Goal: Find specific page/section: Find specific page/section

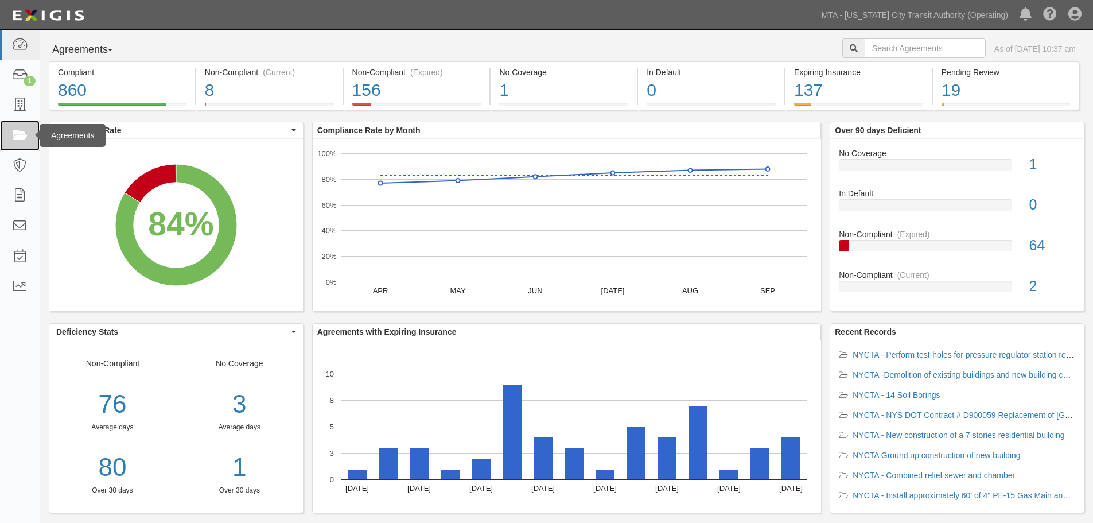
click at [7, 124] on link at bounding box center [20, 135] width 40 height 30
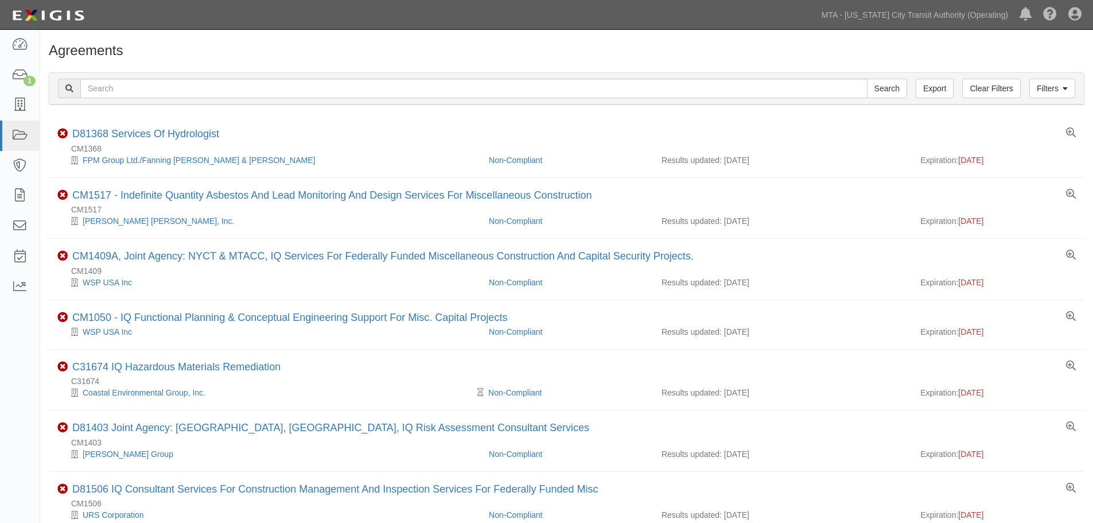
drag, startPoint x: 184, startPoint y: 75, endPoint x: 192, endPoint y: 99, distance: 25.9
click at [183, 75] on div "Filters Clear Filters Export Search Filters" at bounding box center [566, 89] width 1035 height 32
click at [192, 99] on div "Filters Clear Filters Export Search Filters" at bounding box center [566, 89] width 1035 height 32
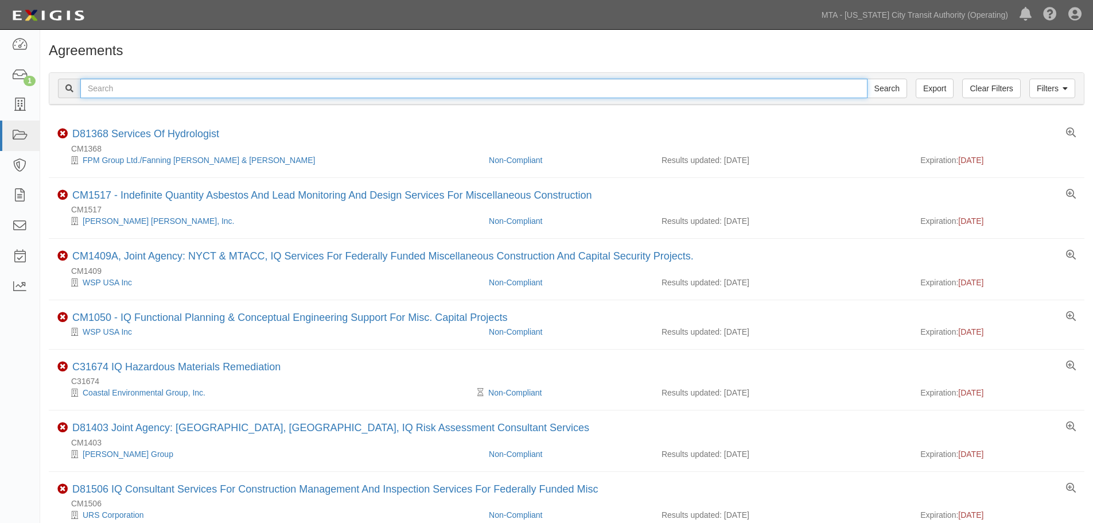
drag, startPoint x: 173, startPoint y: 85, endPoint x: 160, endPoint y: 90, distance: 14.0
click at [173, 85] on input "text" at bounding box center [473, 89] width 787 height 20
paste input "NS1481"
click at [90, 90] on input "NS1481" at bounding box center [473, 89] width 787 height 20
type input "INS1481"
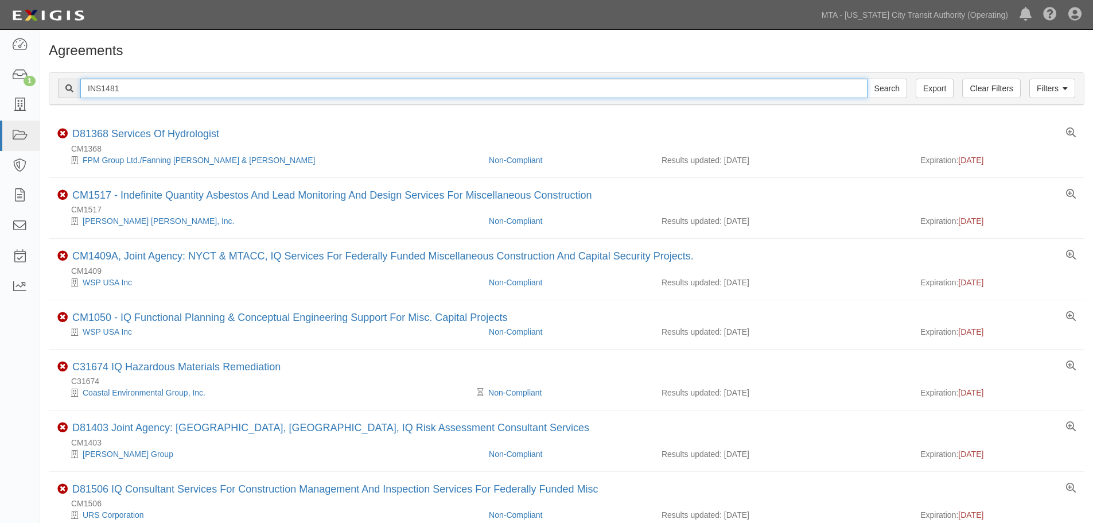
click at [867, 79] on input "Search" at bounding box center [887, 89] width 40 height 20
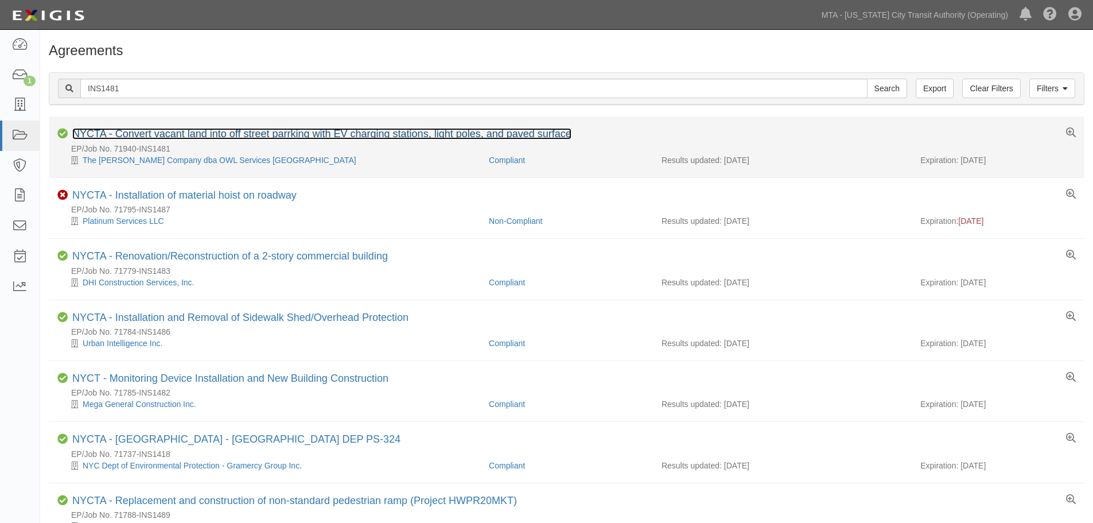
click at [167, 131] on link "NYCTA - Convert vacant land into off street parrking with EV charging stations,…" at bounding box center [321, 133] width 499 height 11
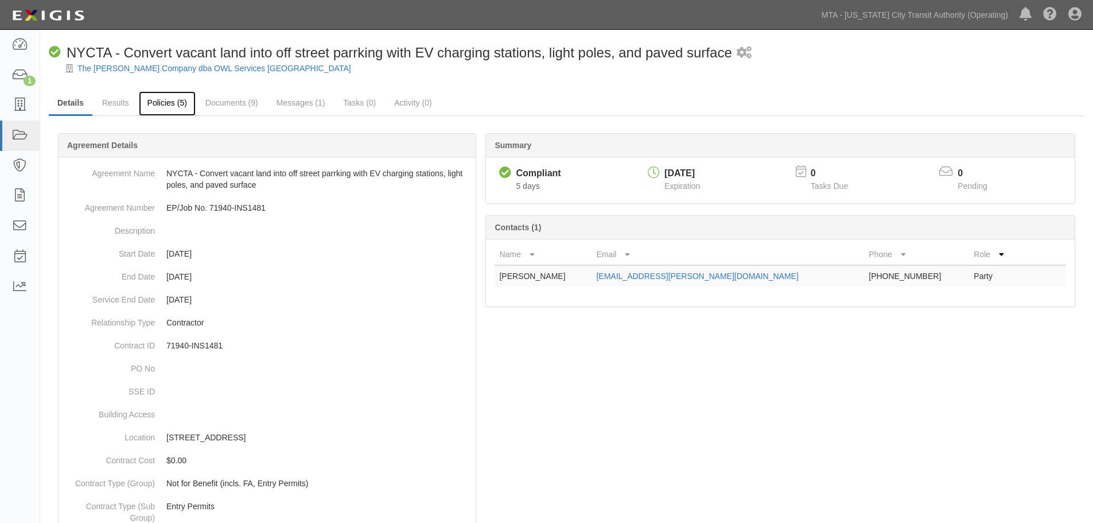
click at [161, 108] on link "Policies (5)" at bounding box center [167, 103] width 57 height 25
